Goal: Check status: Check status

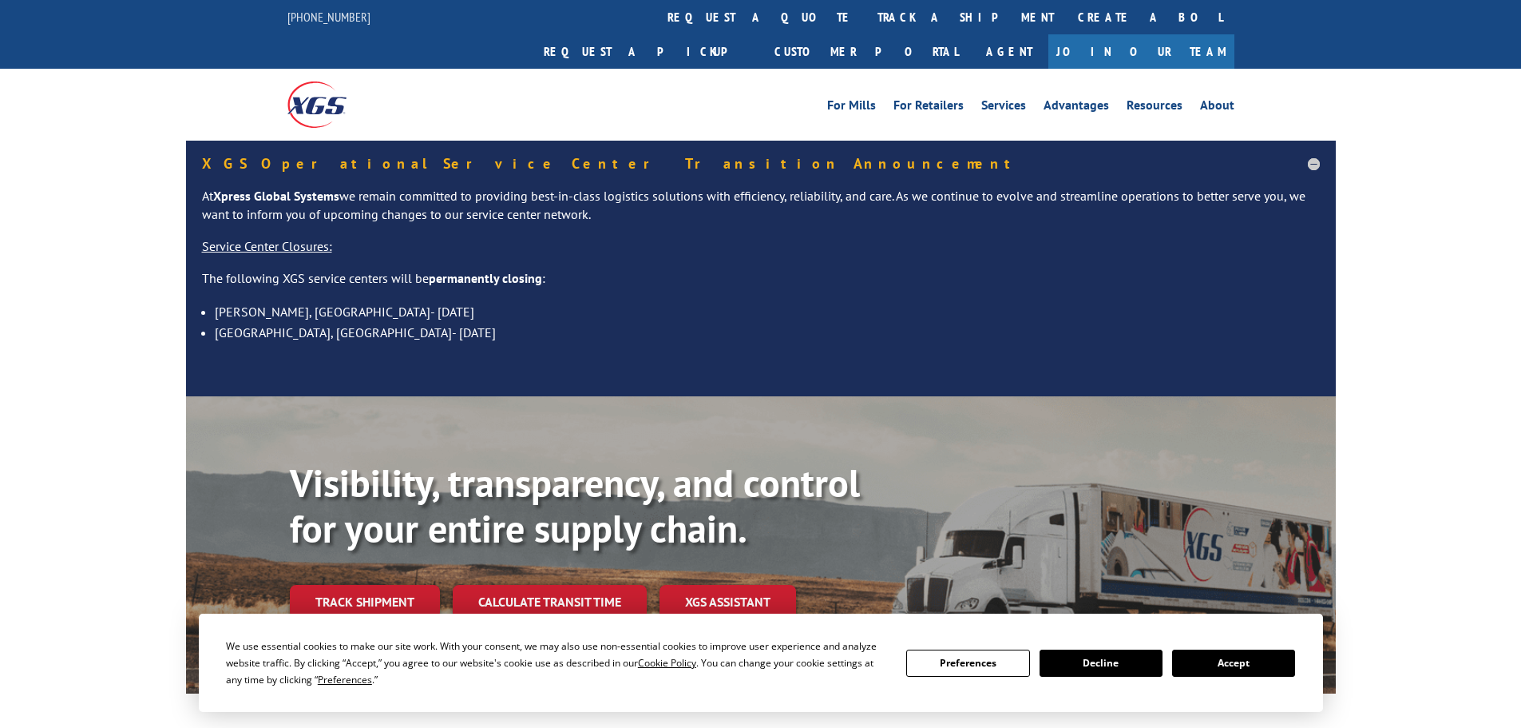
click at [1237, 665] on button "Accept" at bounding box center [1233, 662] width 123 height 27
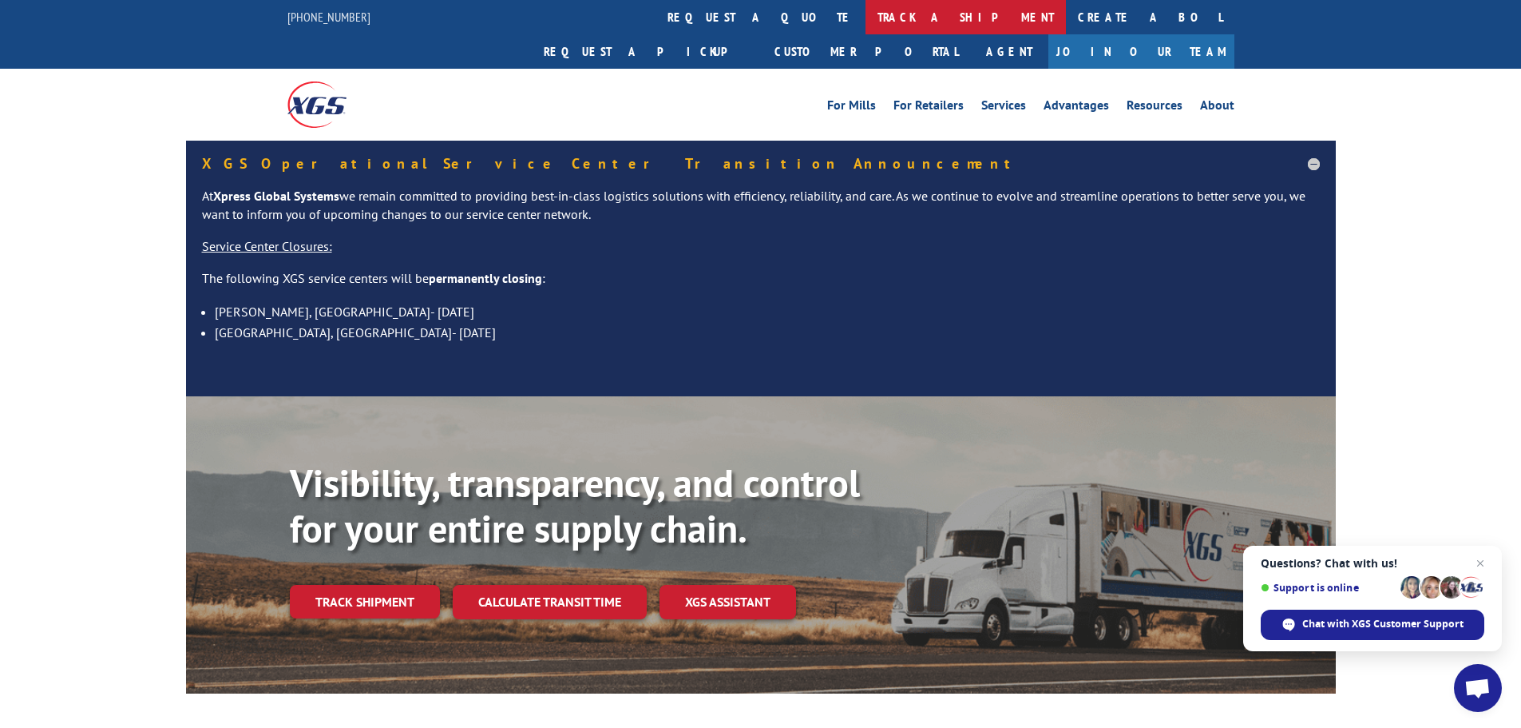
click at [866, 15] on link "track a shipment" at bounding box center [966, 17] width 200 height 34
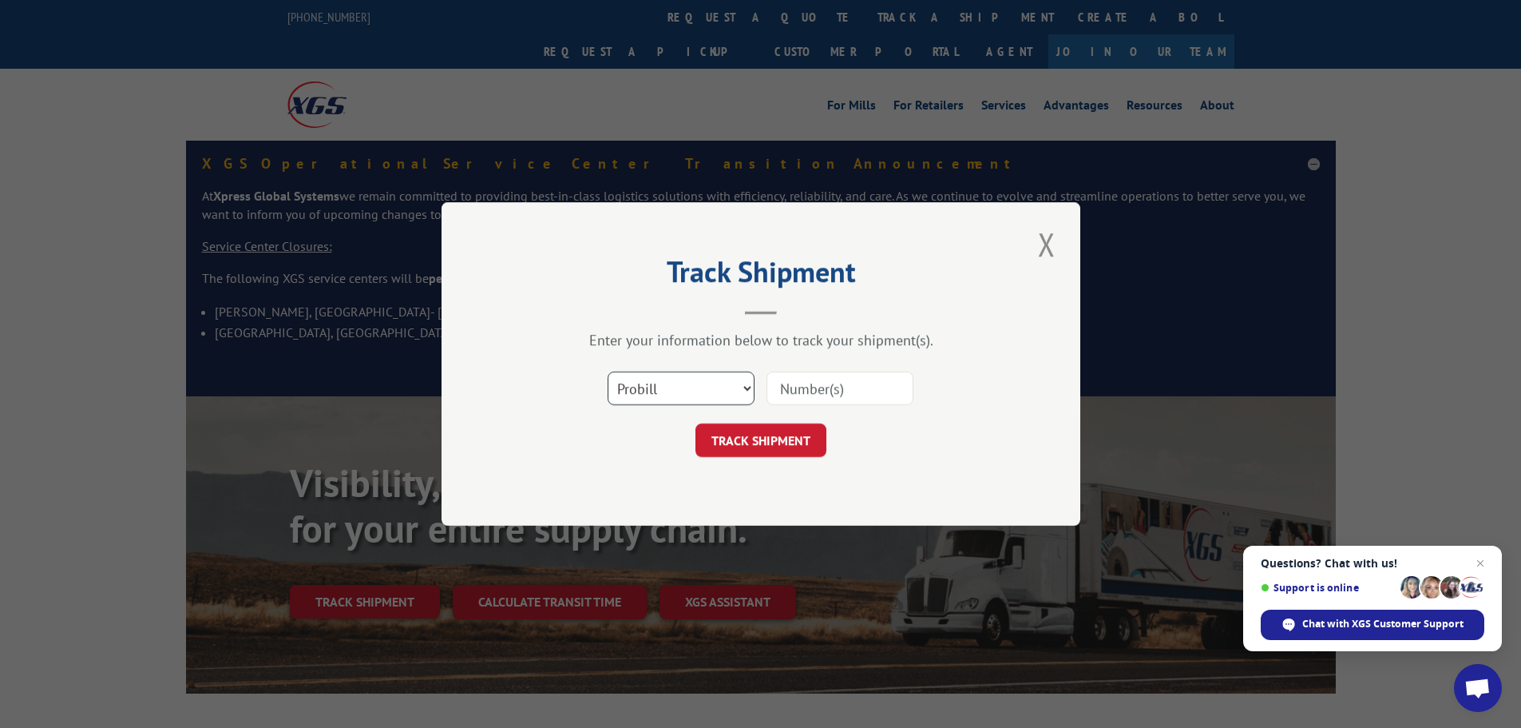
click at [745, 387] on select "Select category... Probill BOL PO" at bounding box center [681, 388] width 147 height 34
select select "po"
click at [608, 371] on select "Select category... Probill BOL PO" at bounding box center [681, 388] width 147 height 34
click at [794, 391] on input at bounding box center [840, 388] width 147 height 34
click at [749, 377] on select "Select category... Probill BOL PO" at bounding box center [681, 388] width 147 height 34
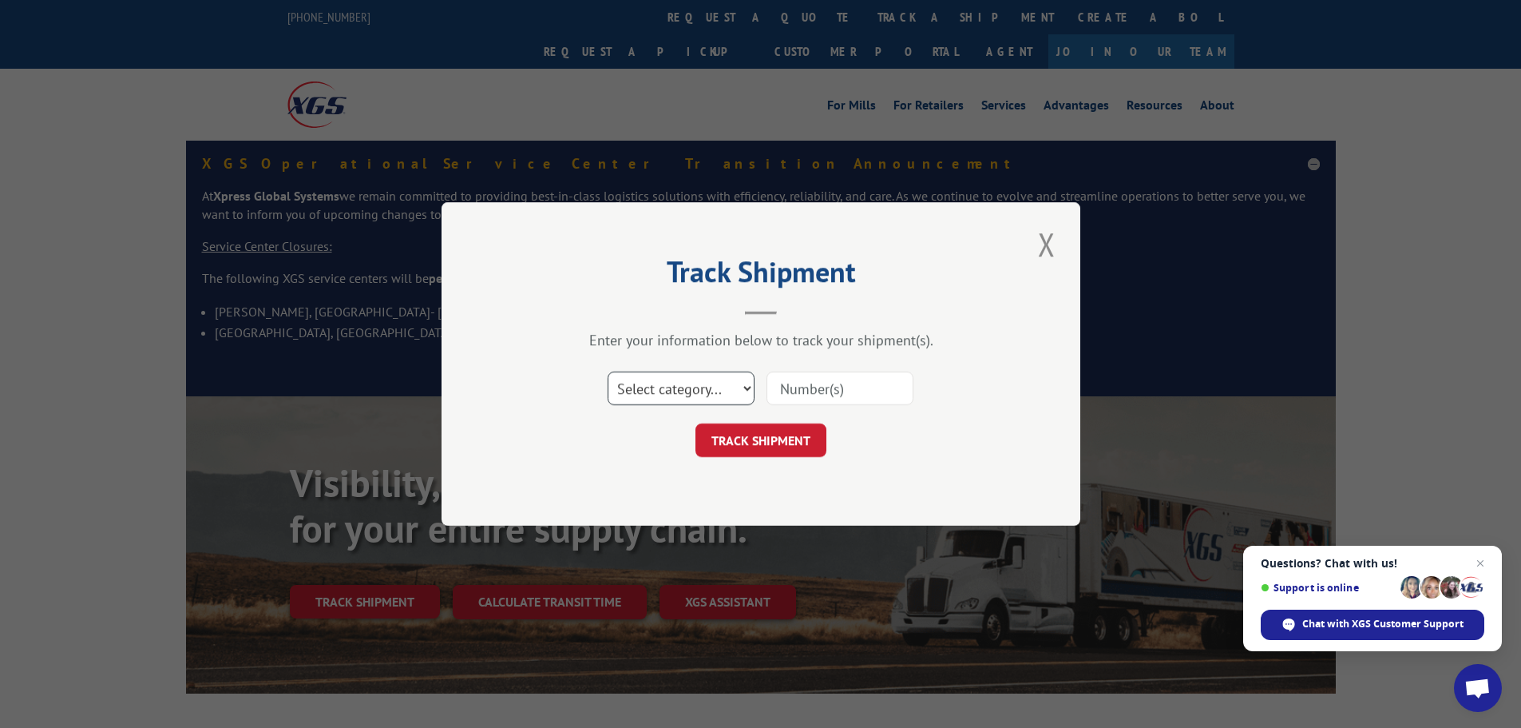
click at [608, 371] on select "Select category... Probill BOL PO" at bounding box center [681, 388] width 147 height 34
click at [698, 395] on select "Select category... Probill BOL PO" at bounding box center [681, 388] width 147 height 34
select select "bol"
click at [608, 371] on select "Select category... Probill BOL PO" at bounding box center [681, 388] width 147 height 34
click at [820, 392] on input at bounding box center [840, 388] width 147 height 34
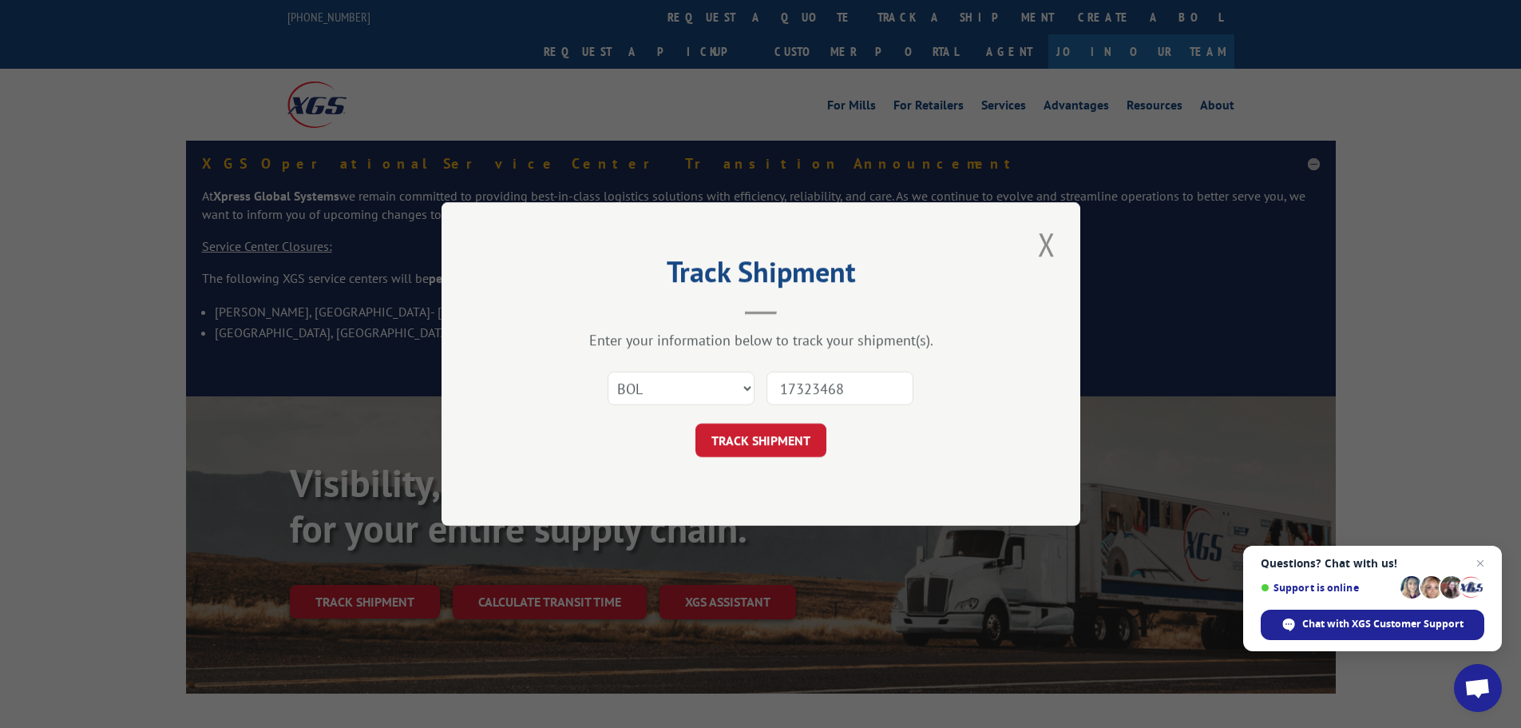
drag, startPoint x: 848, startPoint y: 386, endPoint x: 756, endPoint y: 385, distance: 91.8
click at [756, 385] on div "Select category... Probill BOL PO 17323468" at bounding box center [761, 388] width 479 height 53
type input "17323468"
click at [929, 436] on div "TRACK SHIPMENT" at bounding box center [761, 440] width 479 height 34
click at [739, 437] on button "TRACK SHIPMENT" at bounding box center [761, 440] width 131 height 34
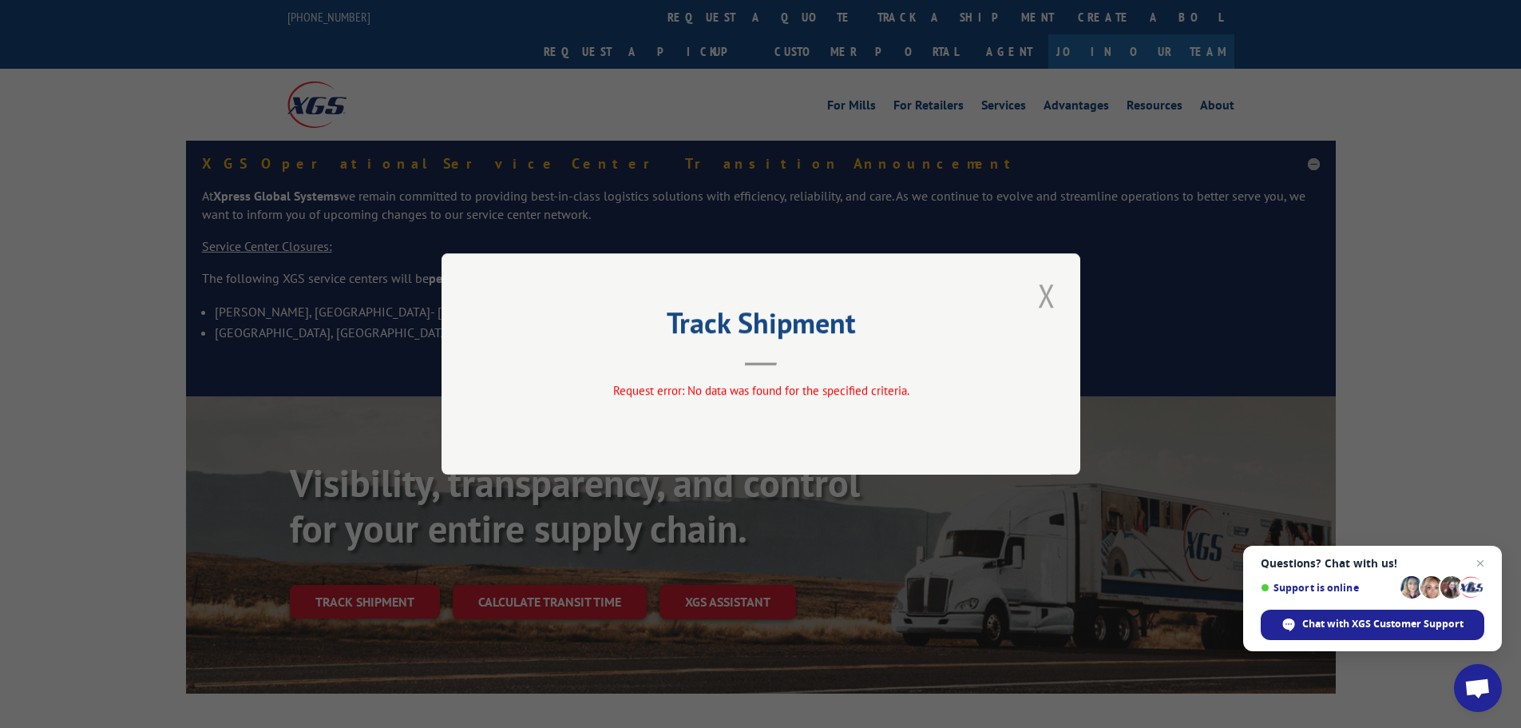
click at [1053, 294] on button "Close modal" at bounding box center [1046, 295] width 27 height 44
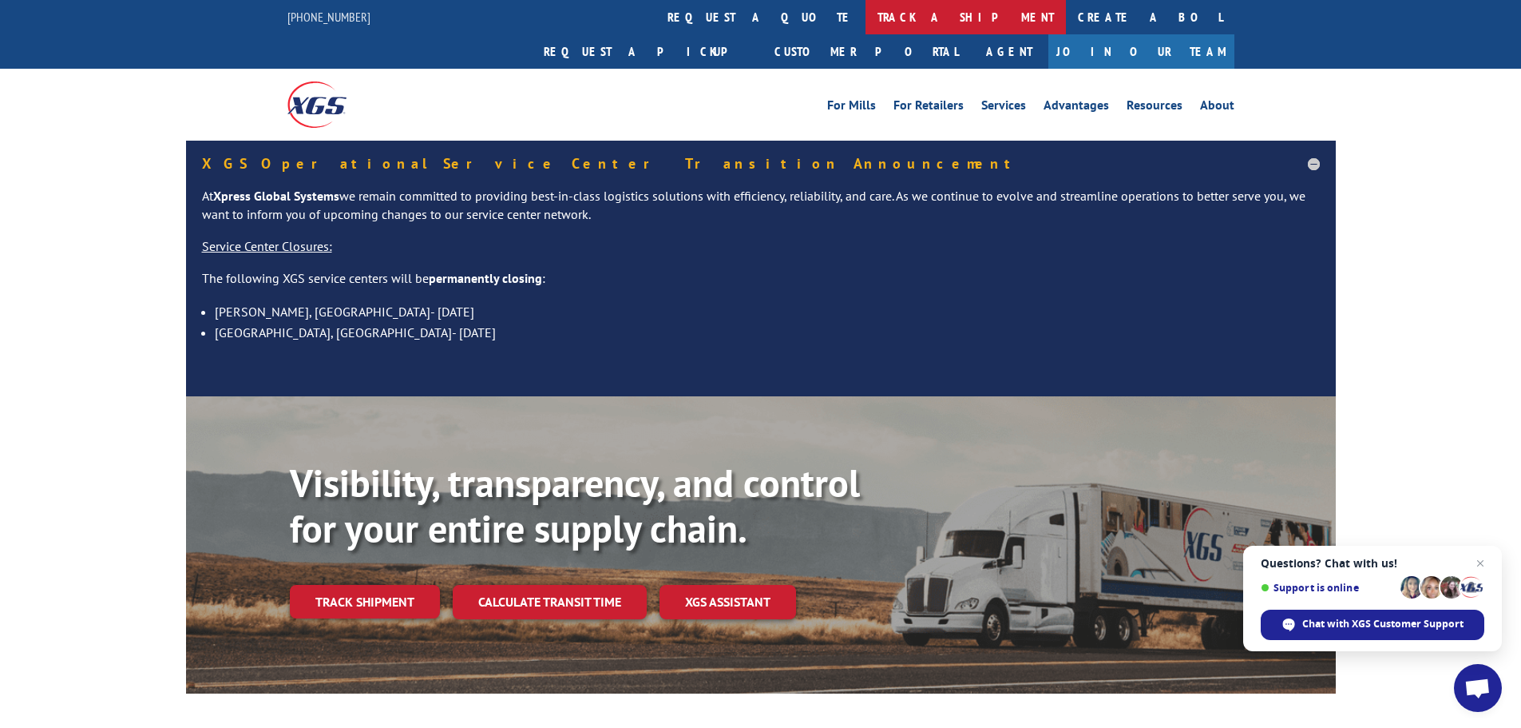
click at [866, 18] on link "track a shipment" at bounding box center [966, 17] width 200 height 34
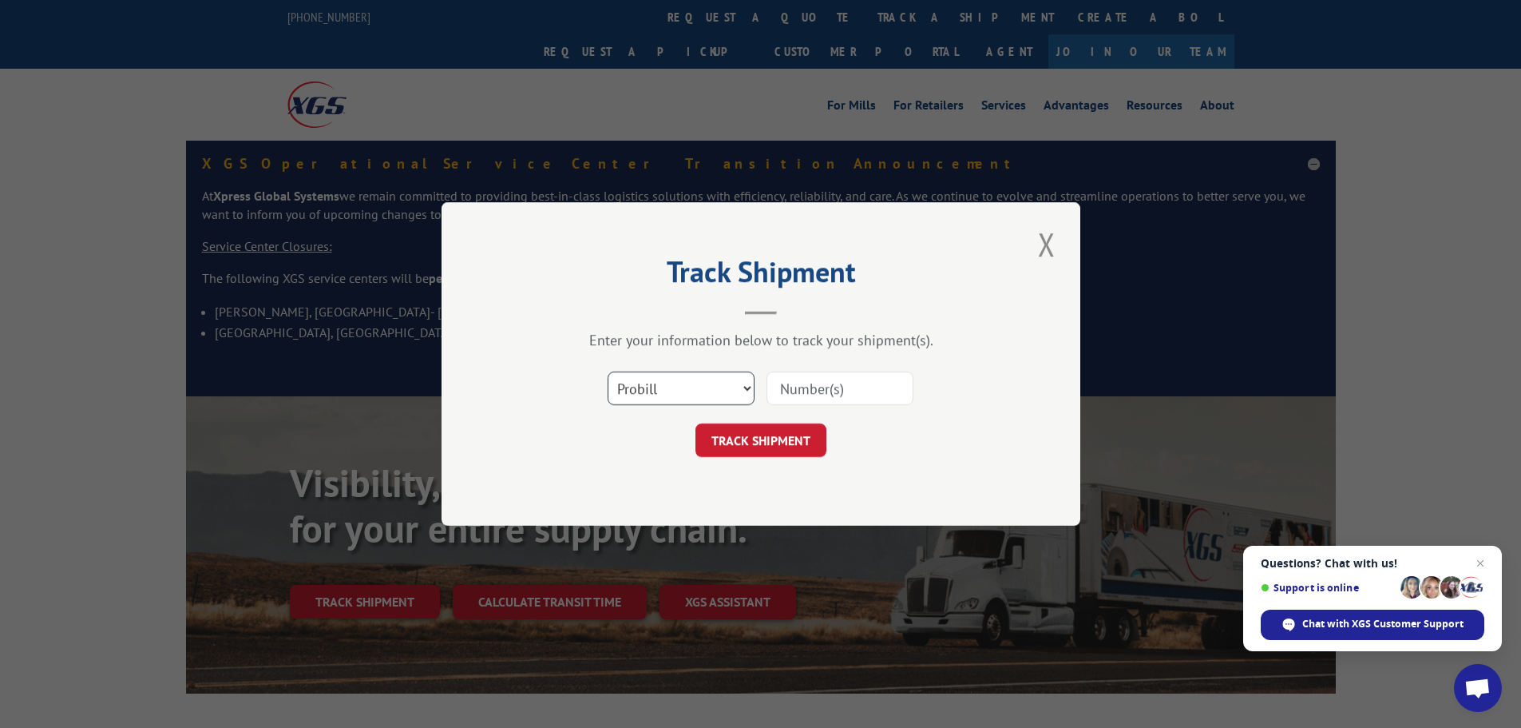
click at [752, 395] on select "Select category... Probill BOL PO" at bounding box center [681, 388] width 147 height 34
select select "bol"
click at [608, 371] on select "Select category... Probill BOL PO" at bounding box center [681, 388] width 147 height 34
click at [788, 384] on input at bounding box center [840, 388] width 147 height 34
paste input "17323468"
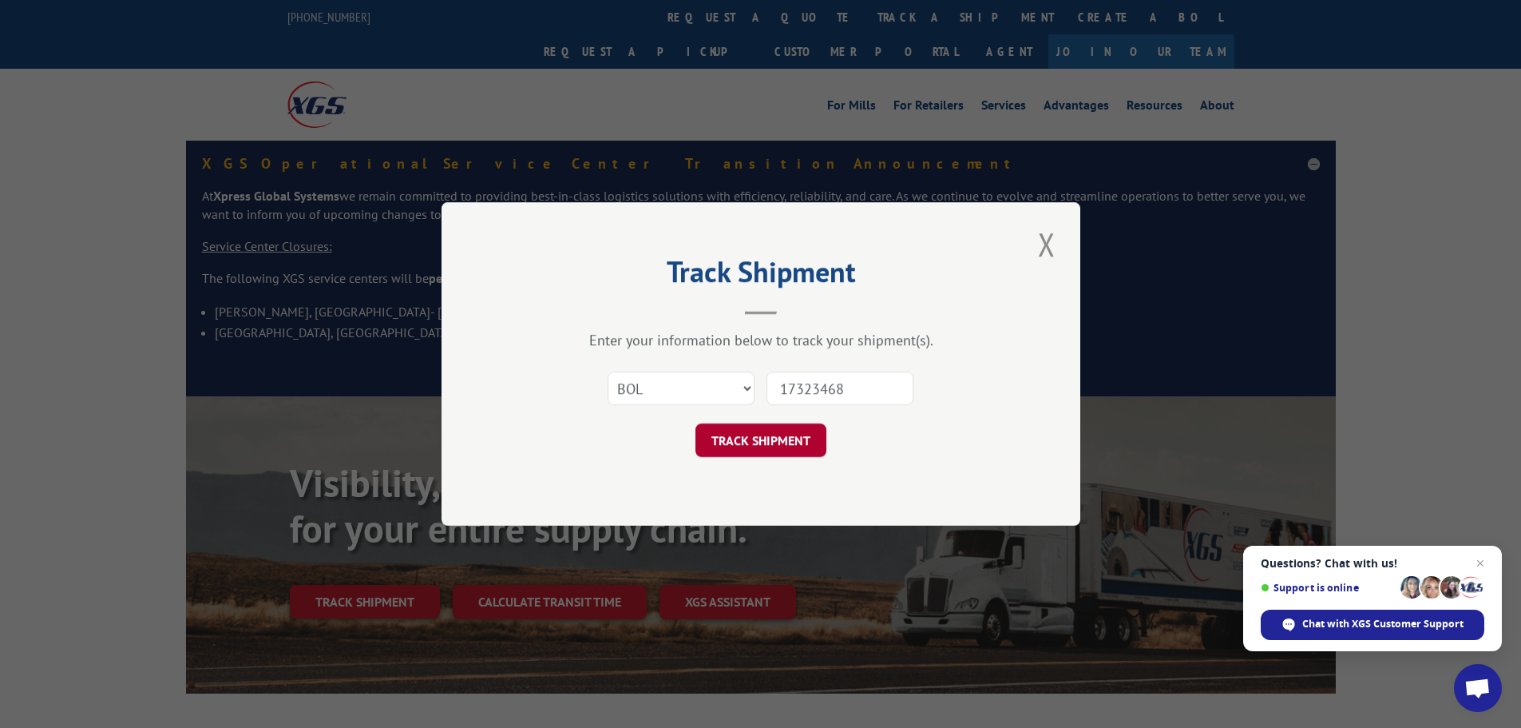
type input "17323468"
click at [753, 444] on button "TRACK SHIPMENT" at bounding box center [761, 440] width 131 height 34
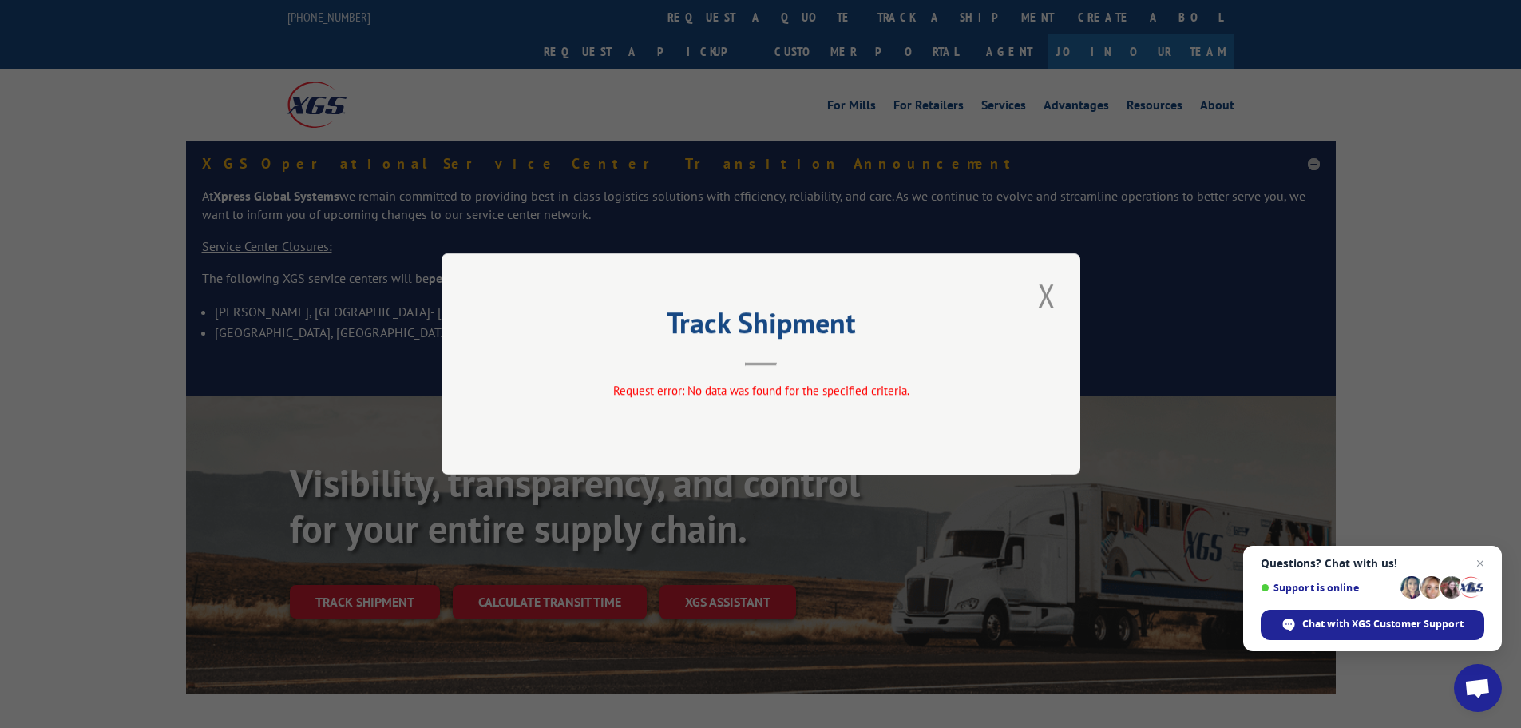
click at [701, 395] on span "Request error: No data was found for the specified criteria." at bounding box center [761, 390] width 296 height 15
click at [1051, 296] on button "Close modal" at bounding box center [1046, 295] width 27 height 44
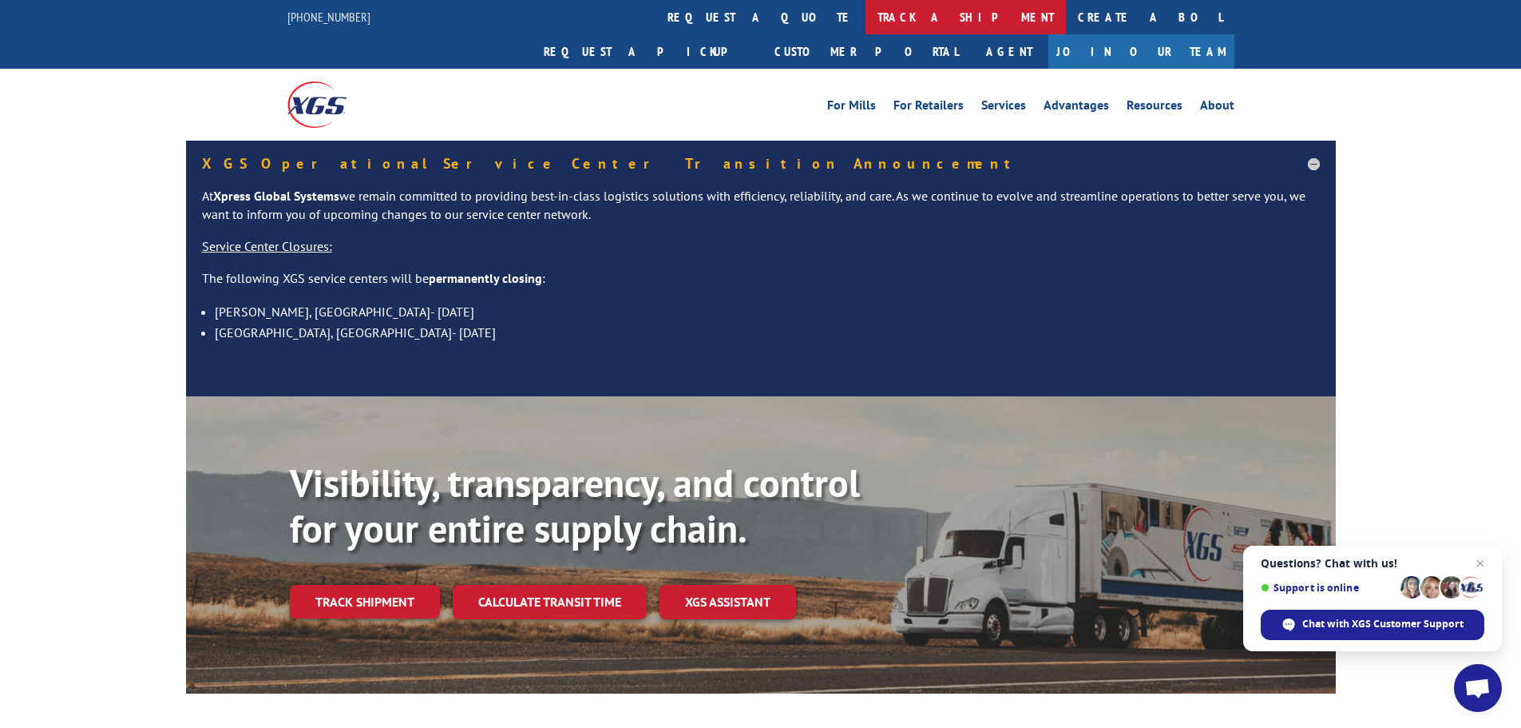
click at [866, 21] on link "track a shipment" at bounding box center [966, 17] width 200 height 34
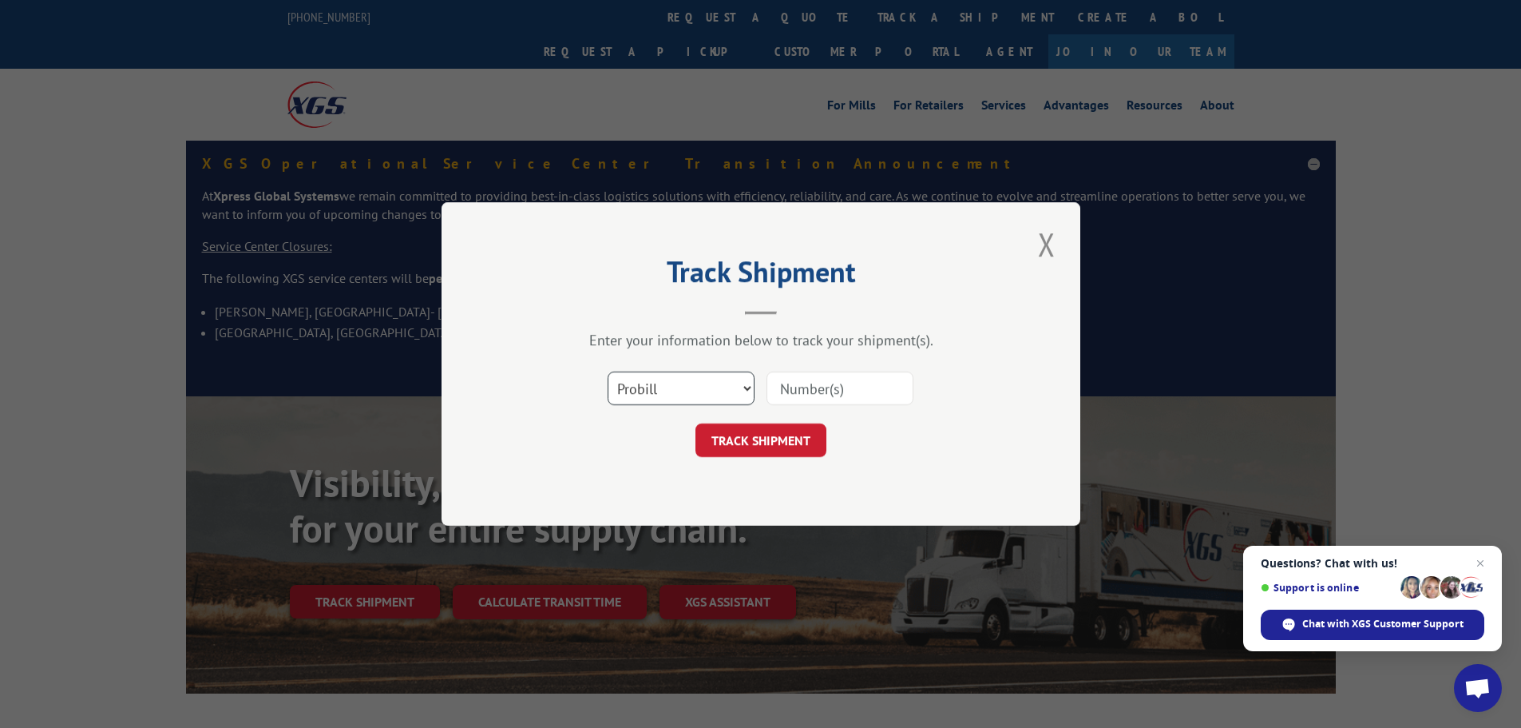
click at [751, 380] on select "Select category... Probill BOL PO" at bounding box center [681, 388] width 147 height 34
select select "po"
click at [608, 371] on select "Select category... Probill BOL PO" at bounding box center [681, 388] width 147 height 34
click at [790, 389] on input at bounding box center [840, 388] width 147 height 34
paste input "17323468"
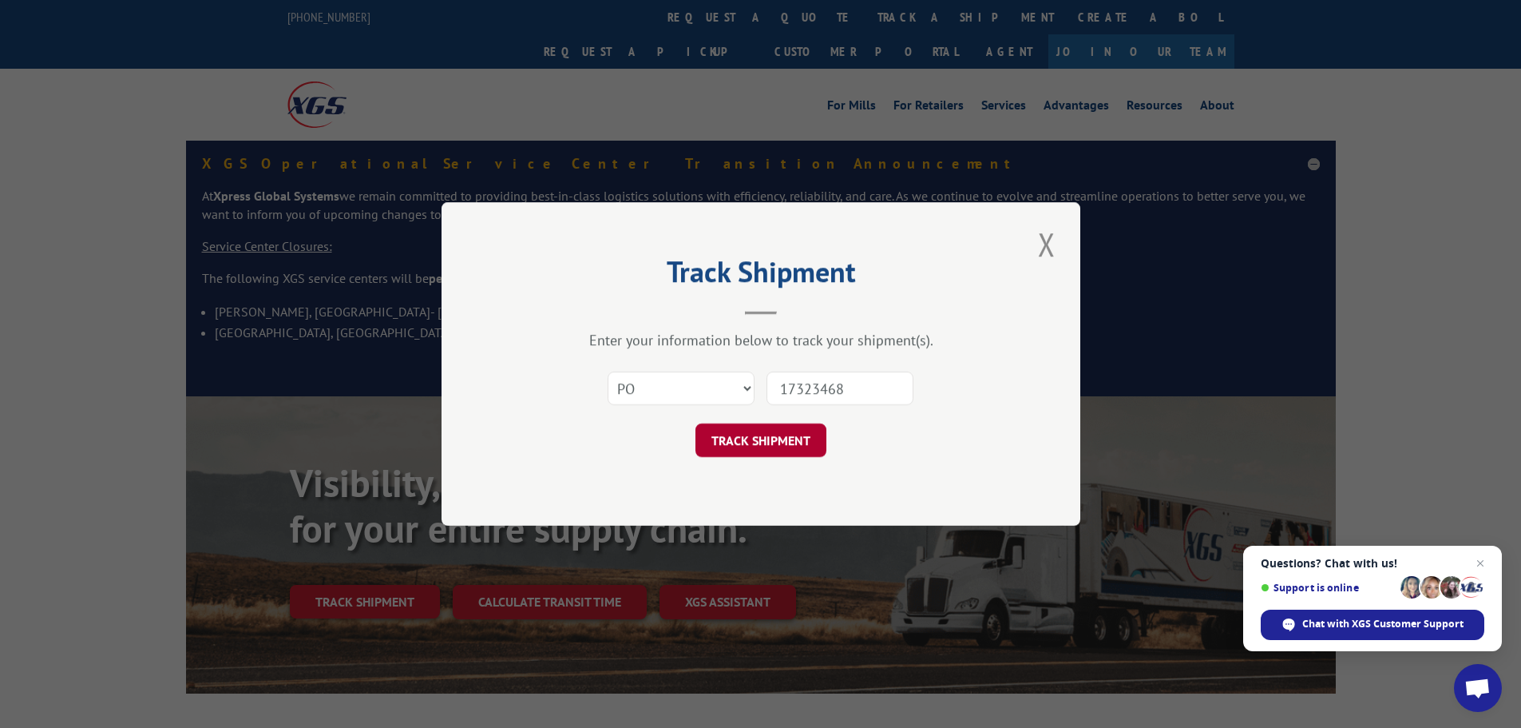
type input "17323468"
click at [763, 434] on button "TRACK SHIPMENT" at bounding box center [761, 440] width 131 height 34
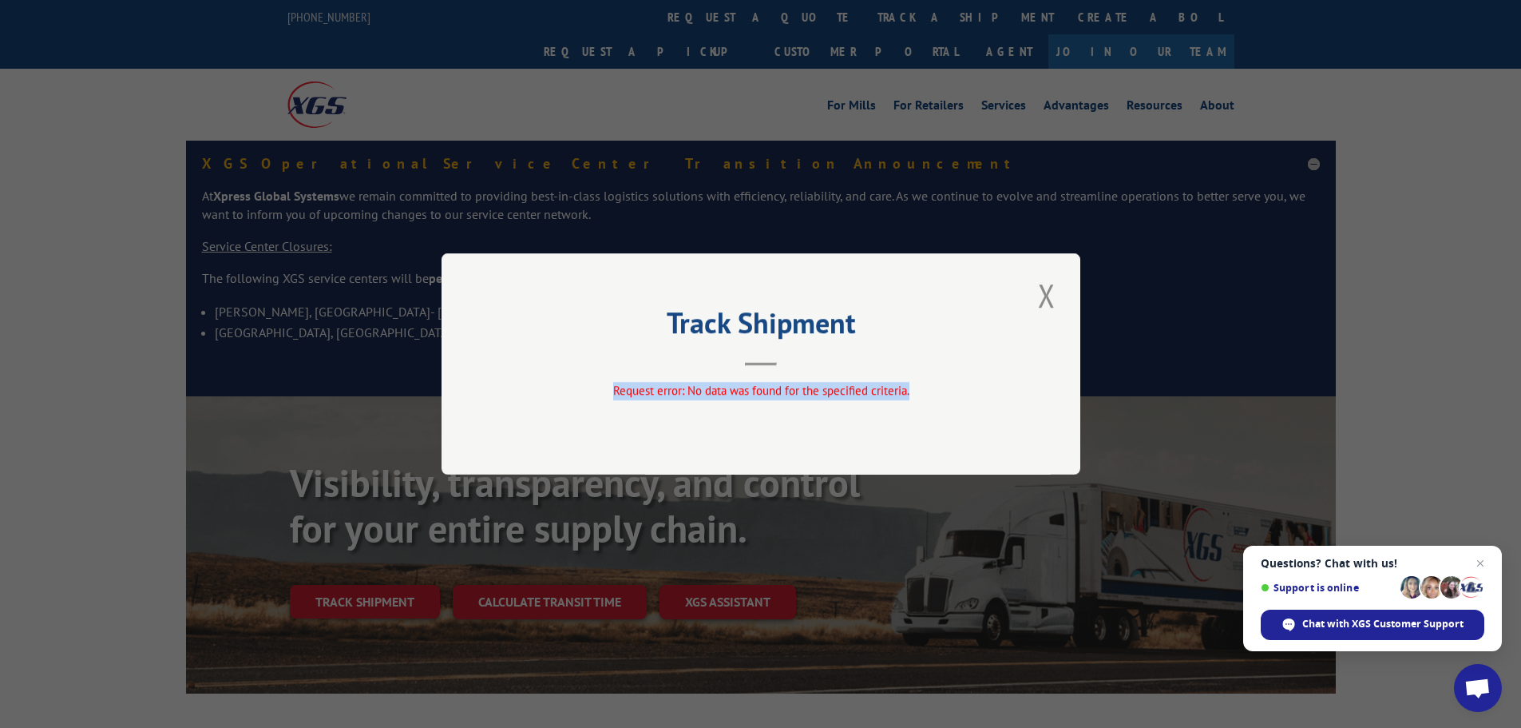
drag, startPoint x: 618, startPoint y: 389, endPoint x: 942, endPoint y: 393, distance: 323.5
click at [942, 393] on div "Request error: No data was found for the specified criteria." at bounding box center [761, 391] width 479 height 18
click at [831, 380] on div "Track Shipment Request error: No data was found for the specified criteria." at bounding box center [761, 363] width 639 height 221
click at [1047, 295] on button "Close modal" at bounding box center [1046, 295] width 27 height 44
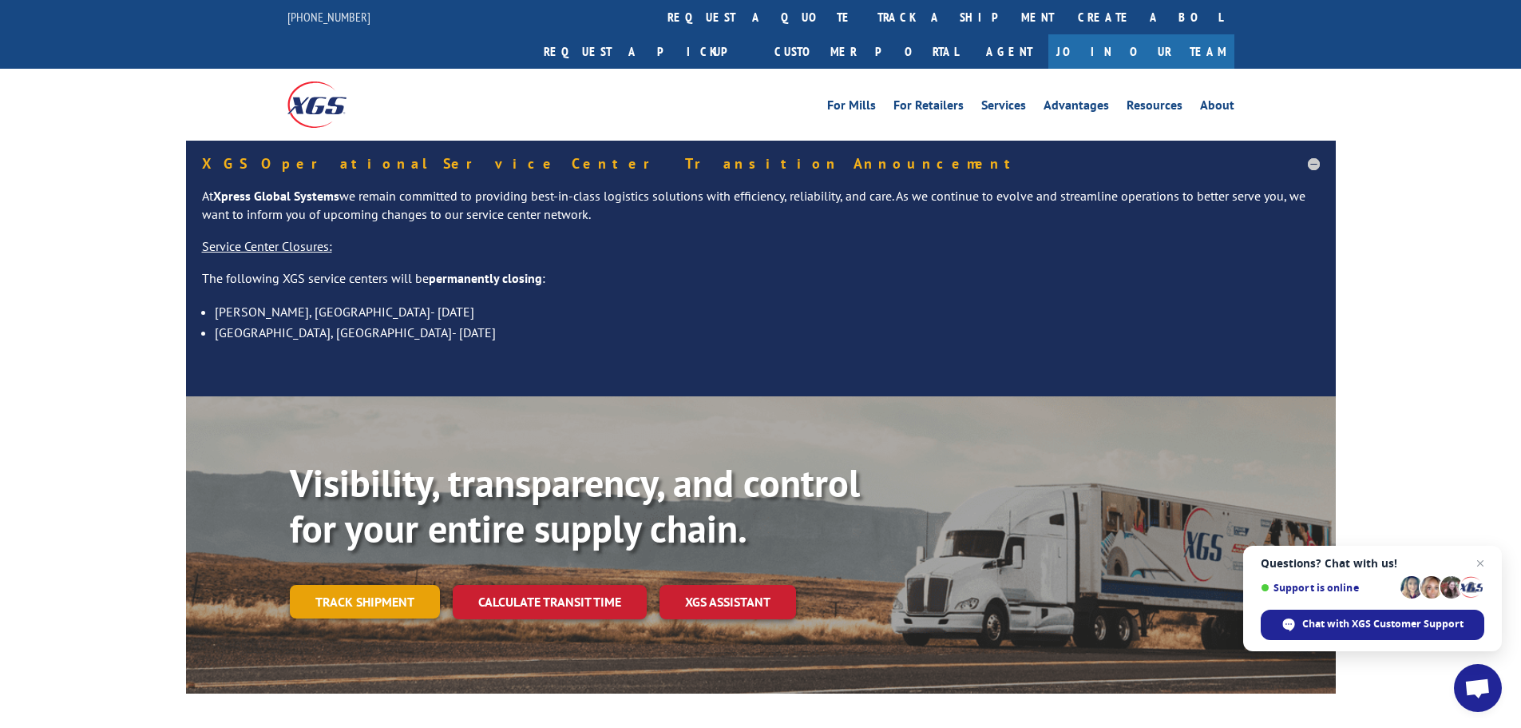
click at [352, 585] on link "Track shipment" at bounding box center [365, 602] width 150 height 34
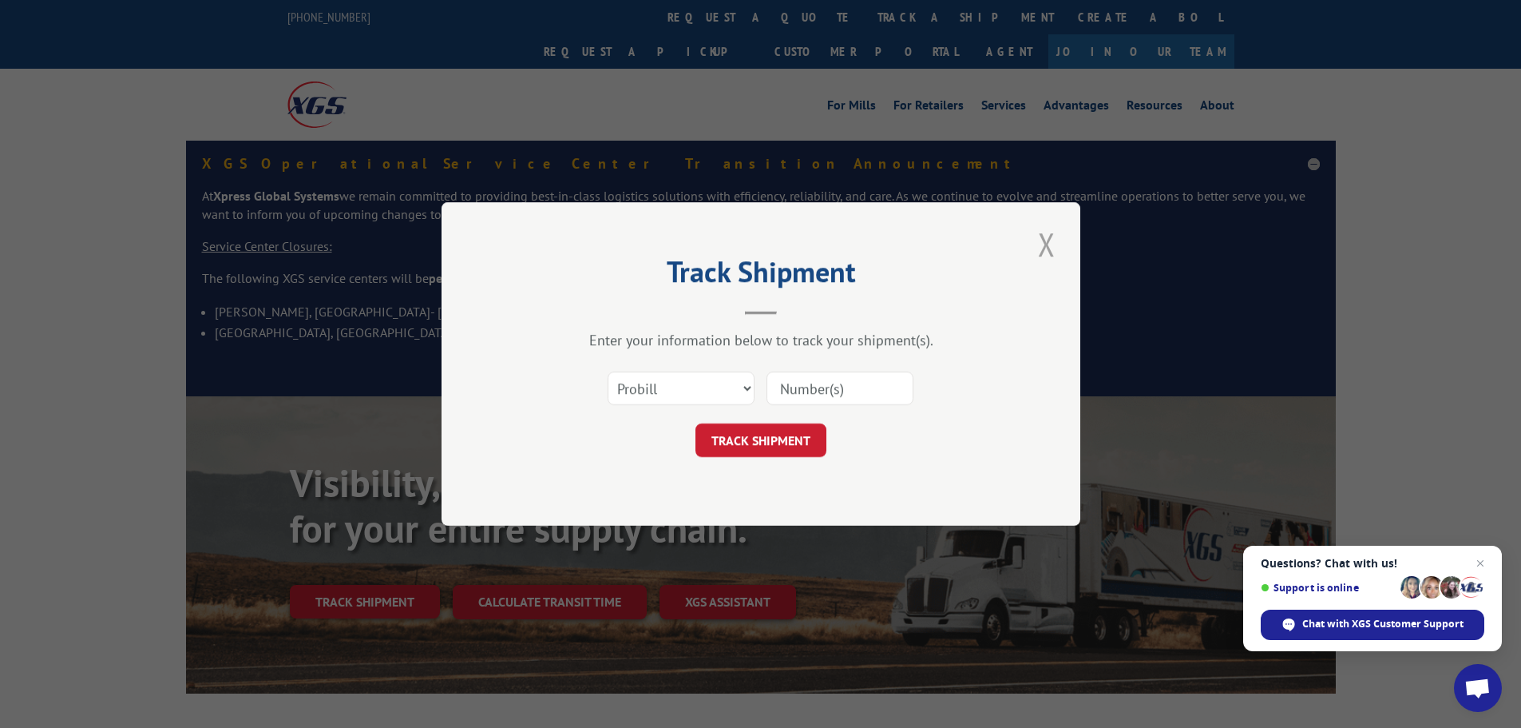
click at [1049, 248] on button "Close modal" at bounding box center [1046, 244] width 27 height 44
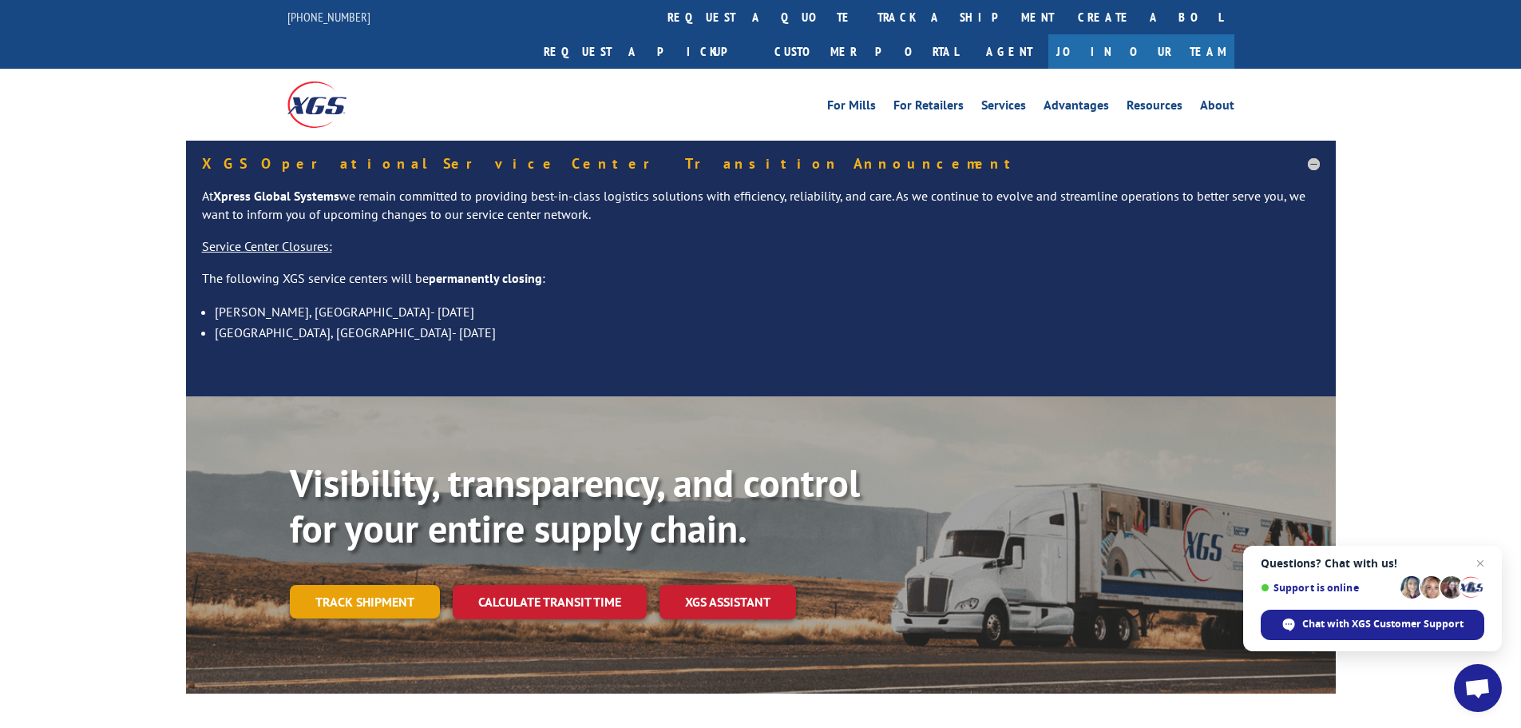
click at [340, 585] on link "Track shipment" at bounding box center [365, 602] width 150 height 34
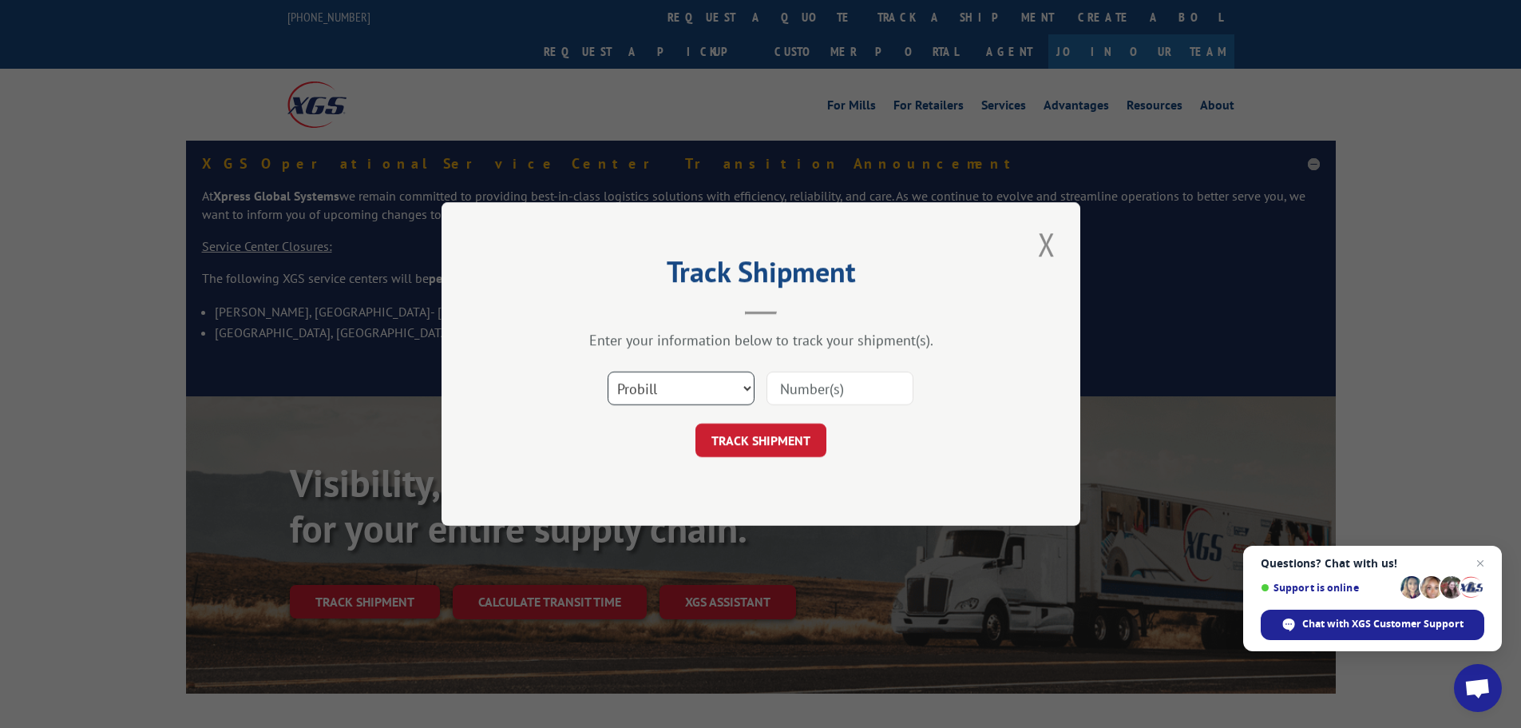
click at [745, 385] on select "Select category... Probill BOL PO" at bounding box center [681, 388] width 147 height 34
click at [659, 245] on div "Track Shipment Enter your information below to track your shipment(s). Select c…" at bounding box center [761, 363] width 639 height 323
click at [1043, 246] on button "Close modal" at bounding box center [1046, 244] width 27 height 44
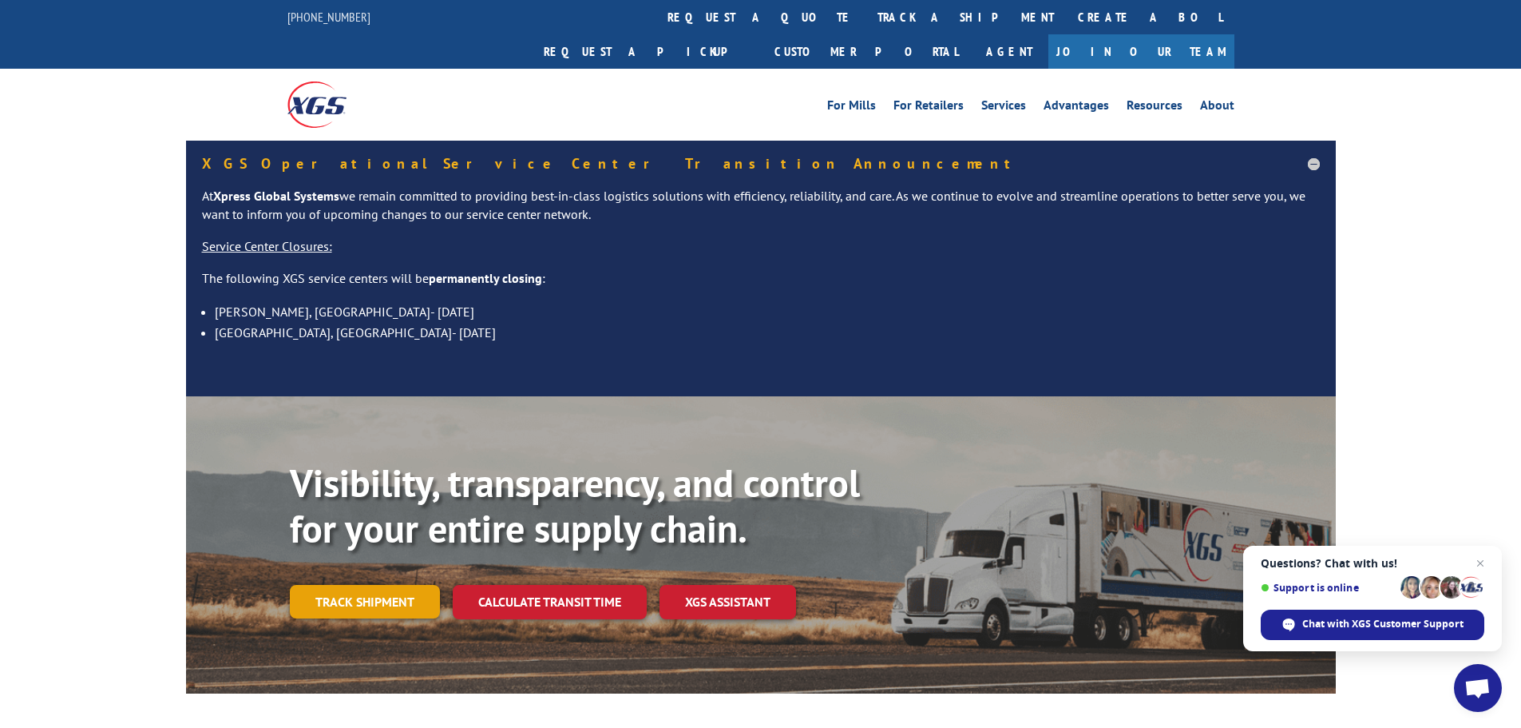
click at [378, 585] on link "Track shipment" at bounding box center [365, 602] width 150 height 34
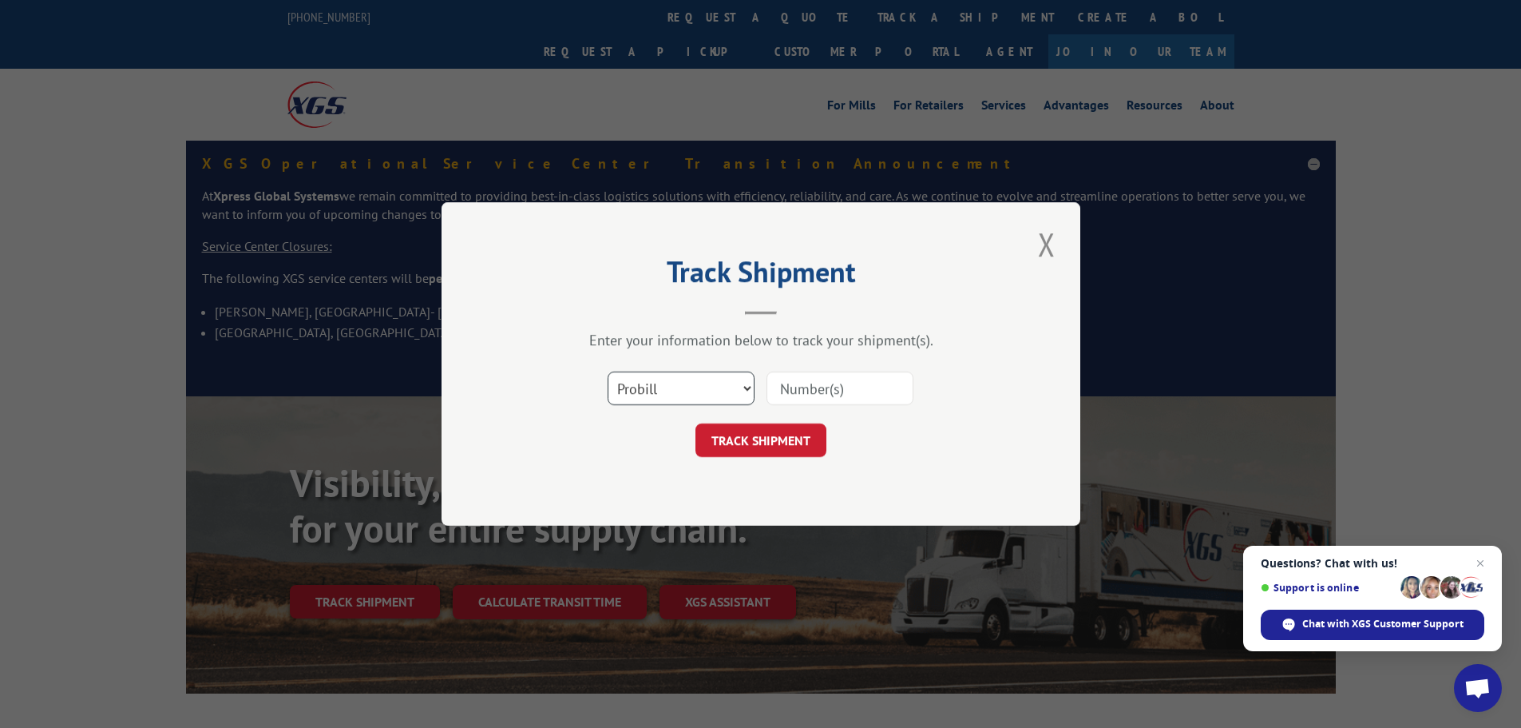
click at [751, 383] on select "Select category... Probill BOL PO" at bounding box center [681, 388] width 147 height 34
select select
click at [608, 371] on select "Select category... Probill BOL PO" at bounding box center [681, 388] width 147 height 34
click at [807, 384] on input at bounding box center [840, 388] width 147 height 34
type input "1"
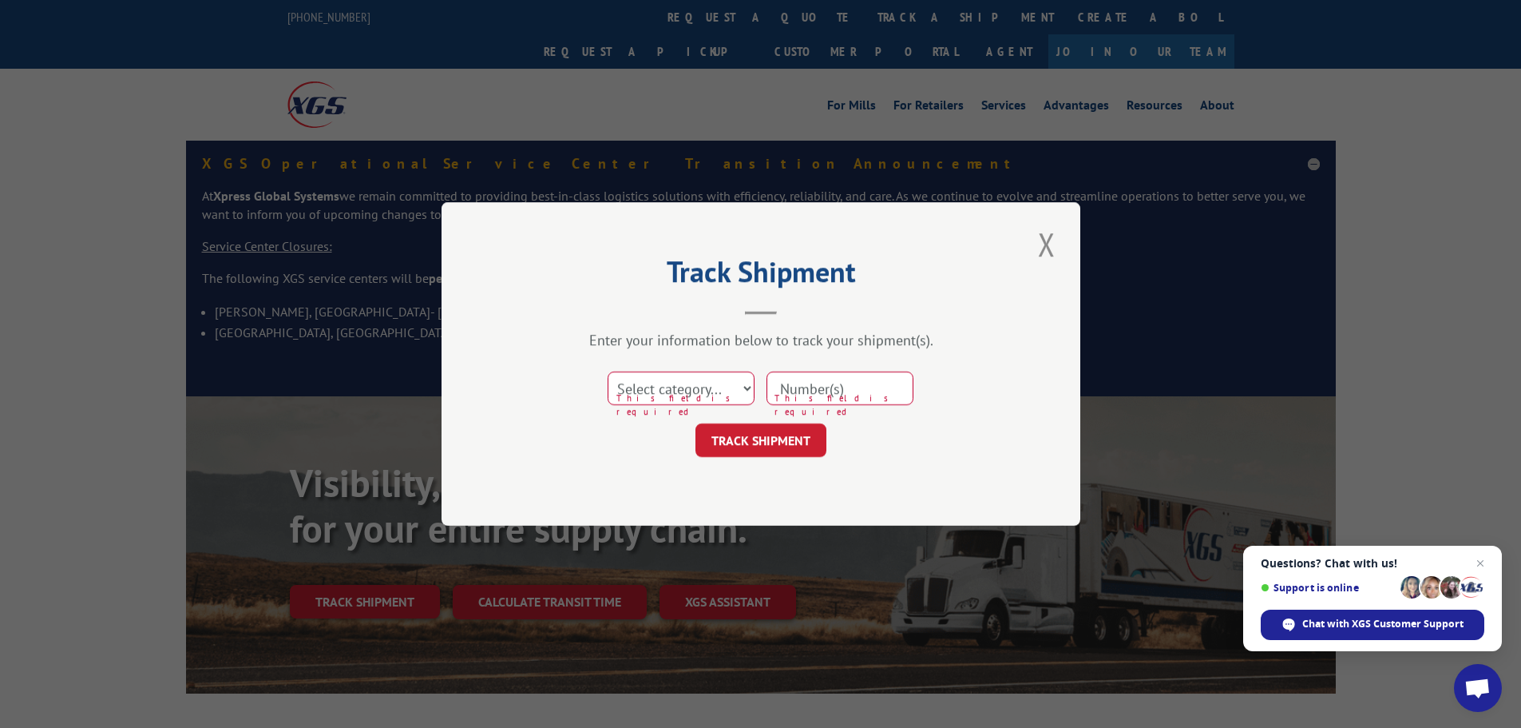
paste input "17323468"
type input "17323468"
click at [767, 442] on button "TRACK SHIPMENT" at bounding box center [761, 440] width 131 height 34
click at [1041, 244] on button "Close modal" at bounding box center [1046, 244] width 27 height 44
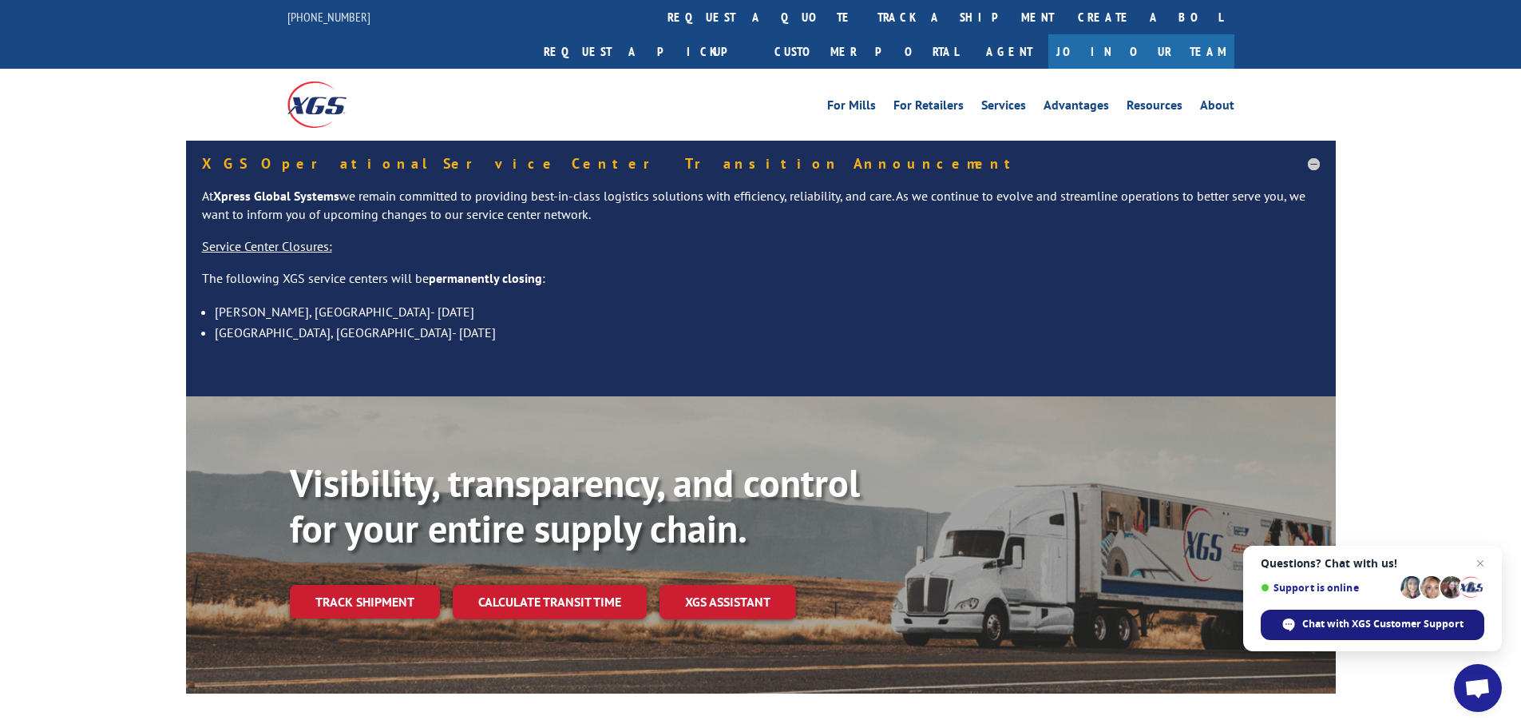
click at [1325, 621] on span "Chat with XGS Customer Support" at bounding box center [1383, 624] width 161 height 14
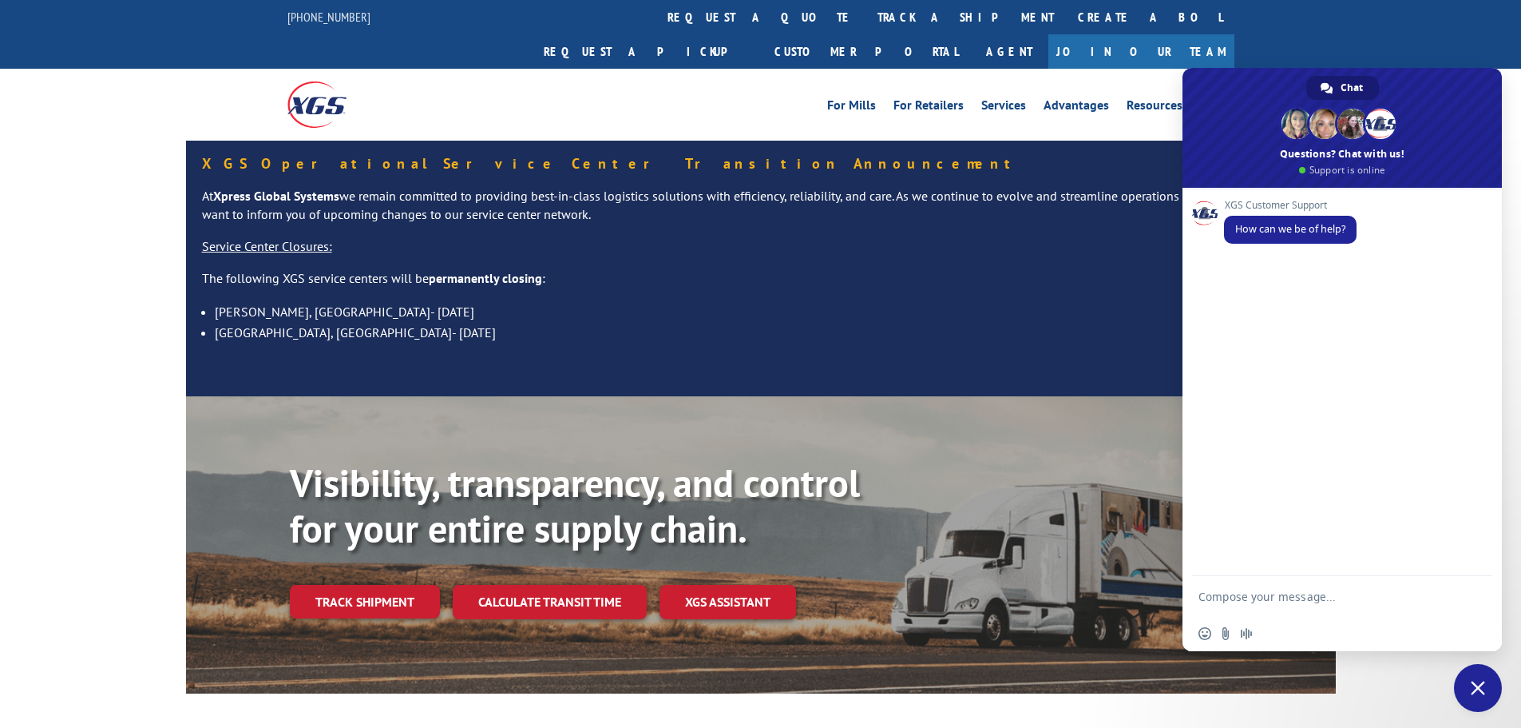
click at [1255, 597] on textarea "Compose your message..." at bounding box center [1327, 596] width 256 height 40
type textarea "hi"
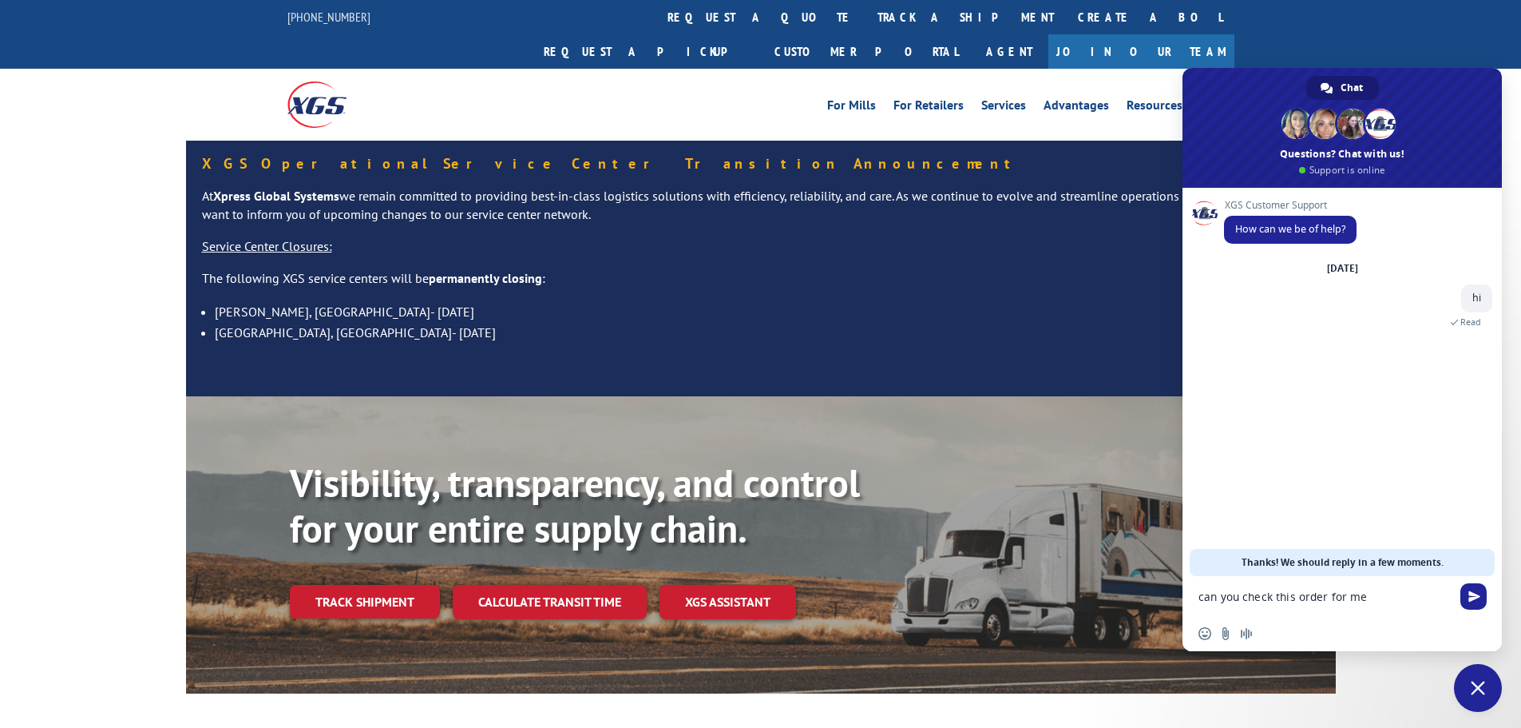
paste textarea "17323468"
type textarea "can you check this order for me 17323468"
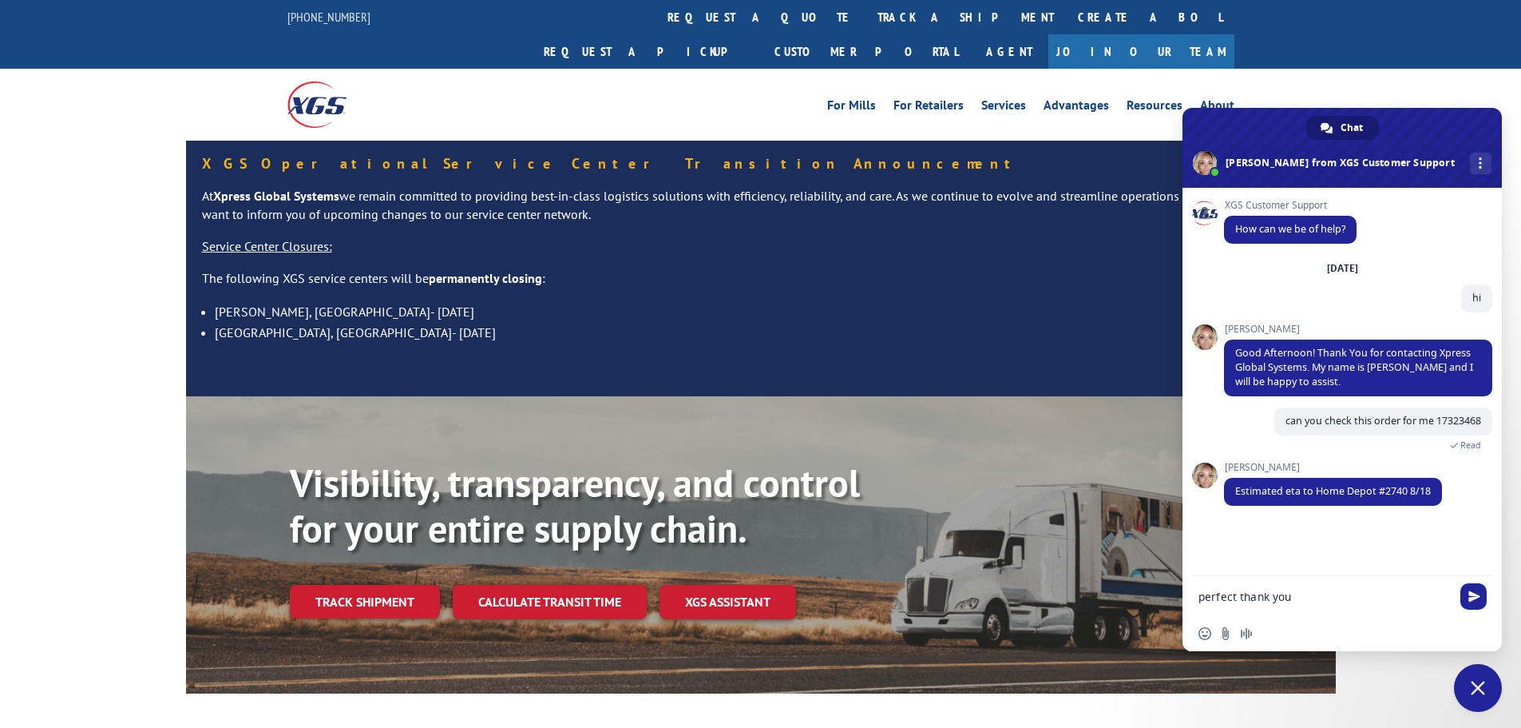
type textarea "perfect thank you"
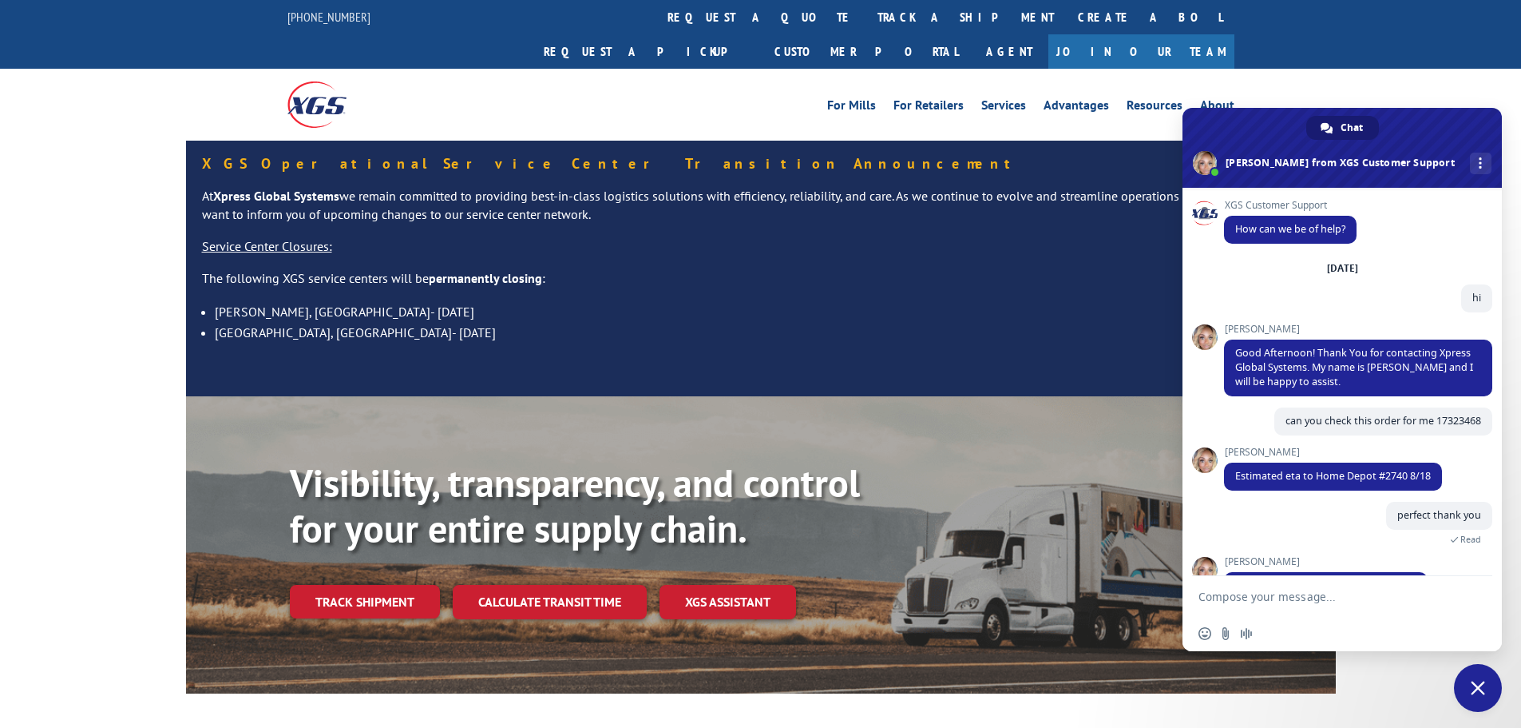
scroll to position [42, 0]
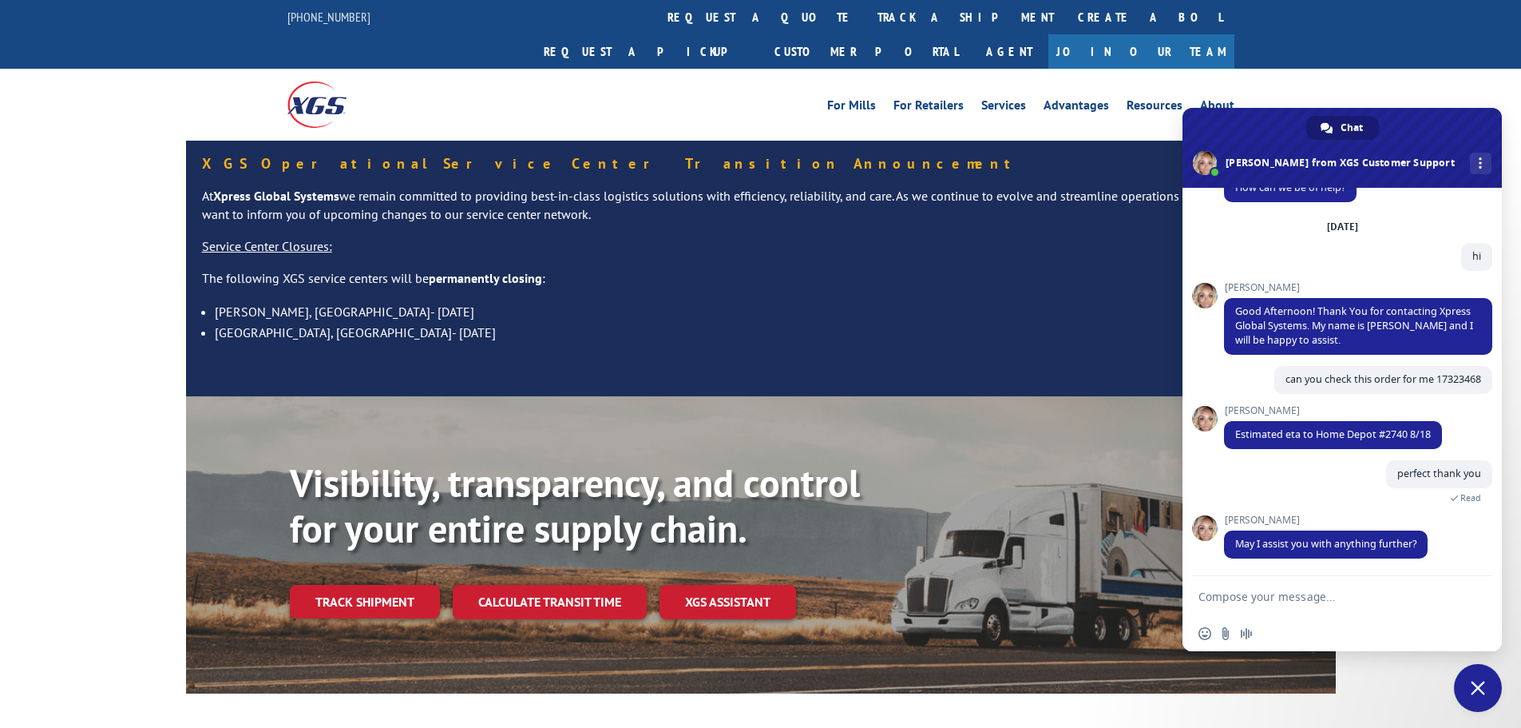
click at [1256, 594] on textarea "Compose your message..." at bounding box center [1327, 596] width 256 height 40
type textarea "no thank you"
click at [1473, 600] on span "Send" at bounding box center [1475, 596] width 12 height 12
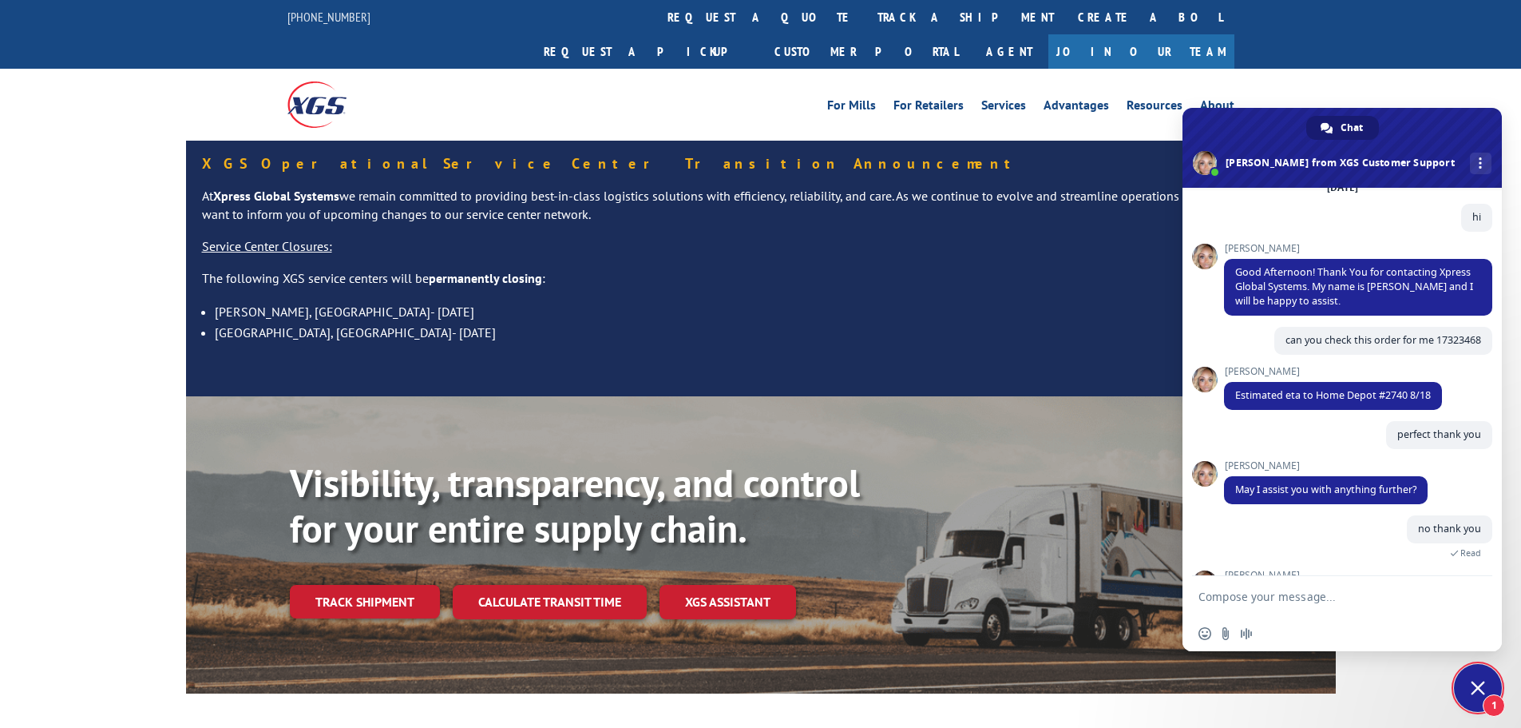
scroll to position [241, 0]
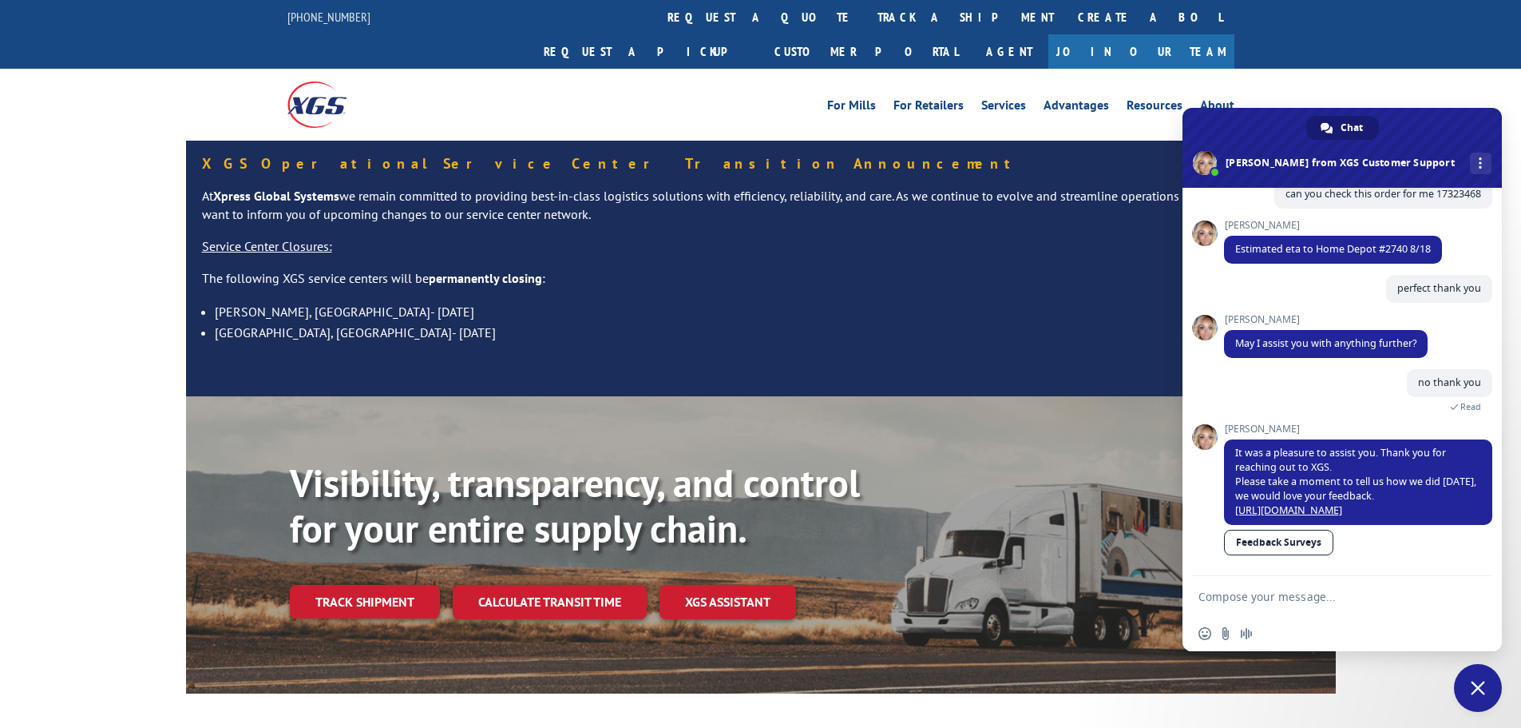
click at [1429, 78] on div "For [PERSON_NAME] For Retailers Services Advantages Resources About For [PERSON…" at bounding box center [760, 104] width 1521 height 71
